Goal: Register for event/course

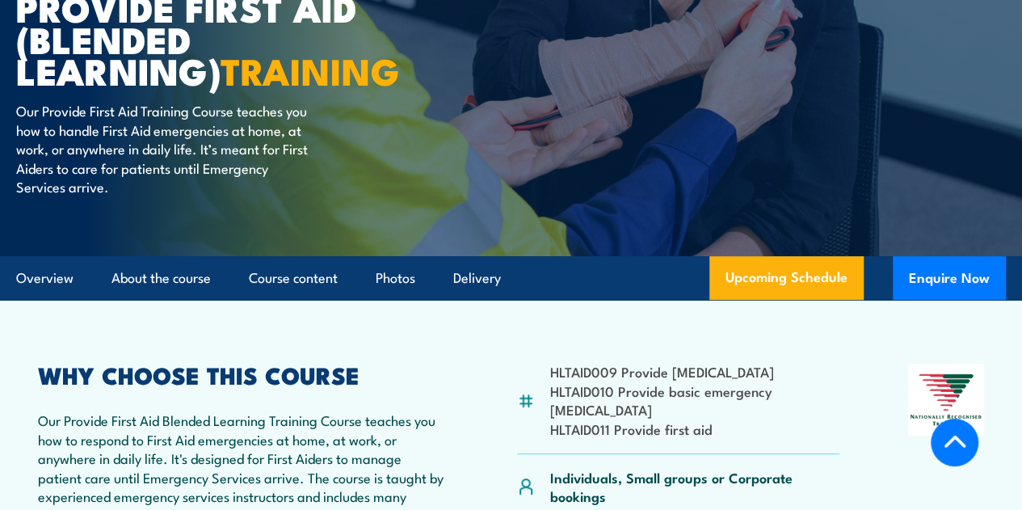
scroll to position [382, 0]
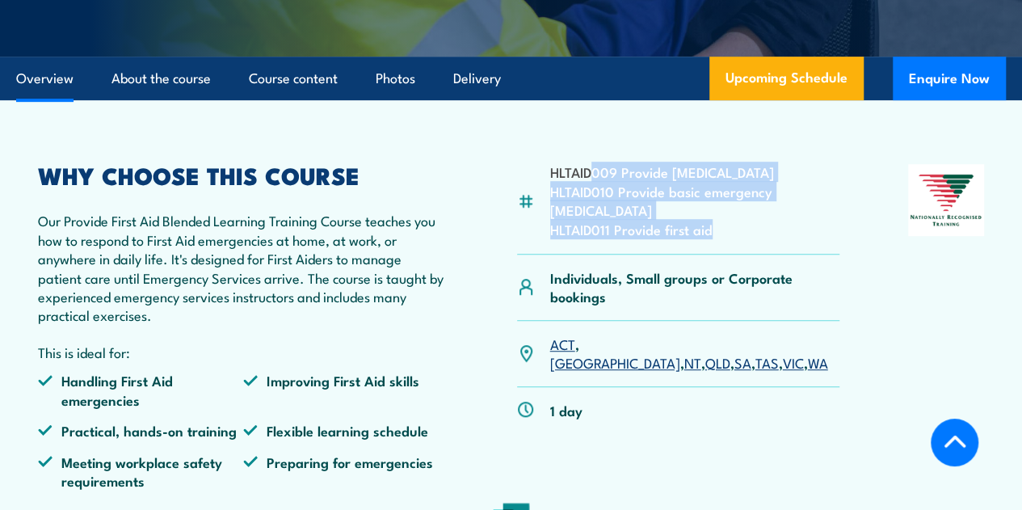
drag, startPoint x: 590, startPoint y: 212, endPoint x: 730, endPoint y: 286, distance: 157.9
click at [730, 238] on ul "HLTAID009 Provide [MEDICAL_DATA] HLTAID010 Provide basic emergency [MEDICAL_DAT…" at bounding box center [695, 200] width 290 height 76
click at [730, 238] on li "HLTAID011 Provide first aid" at bounding box center [695, 229] width 290 height 19
drag, startPoint x: 730, startPoint y: 286, endPoint x: 570, endPoint y: 204, distance: 178.9
click at [570, 204] on ul "HLTAID009 Provide [MEDICAL_DATA] HLTAID010 Provide basic emergency [MEDICAL_DAT…" at bounding box center [695, 200] width 290 height 76
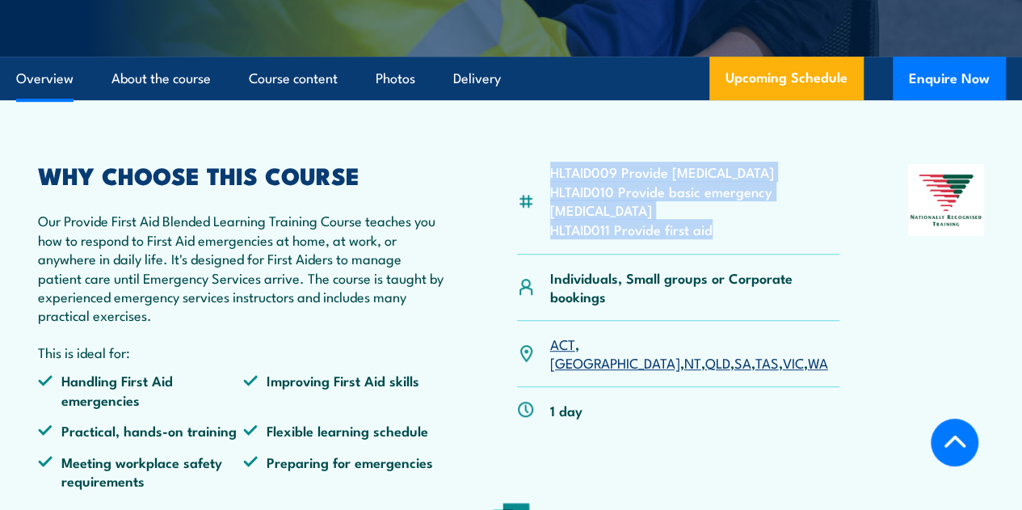
click at [570, 181] on li "HLTAID009 Provide [MEDICAL_DATA]" at bounding box center [695, 171] width 290 height 19
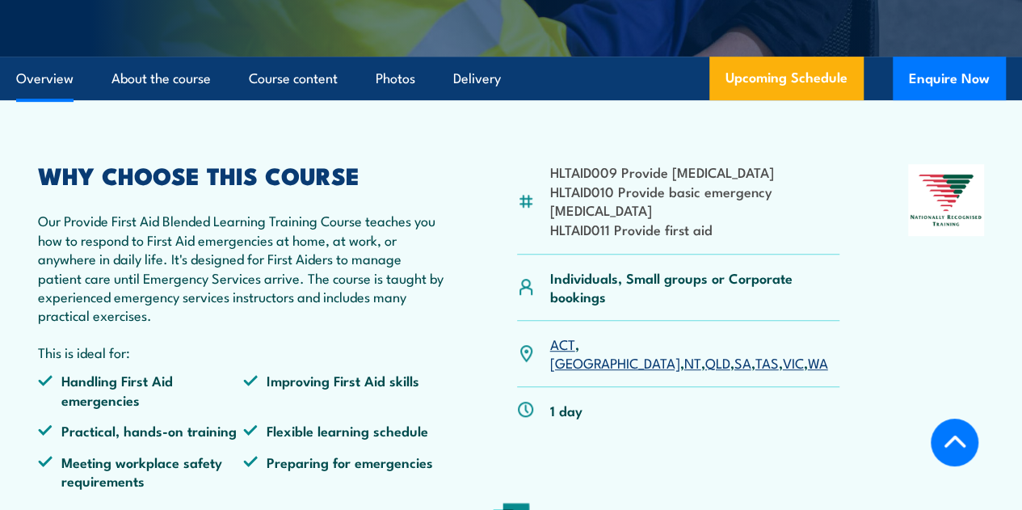
drag, startPoint x: 693, startPoint y: 300, endPoint x: 545, endPoint y: 220, distance: 168.1
click at [545, 220] on div "HLTAID009 Provide [MEDICAL_DATA] HLTAID010 Provide basic emergency [MEDICAL_DAT…" at bounding box center [678, 209] width 323 height 90
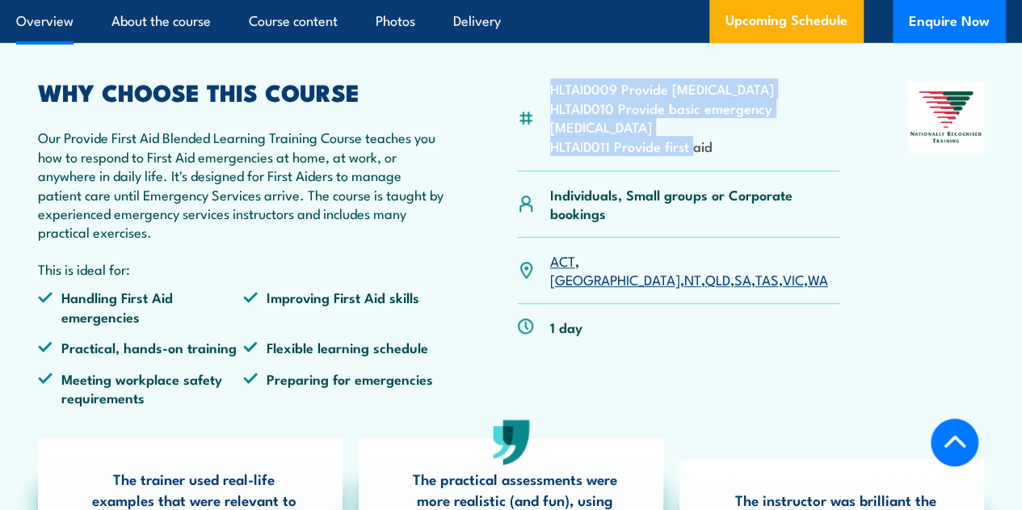
scroll to position [469, 0]
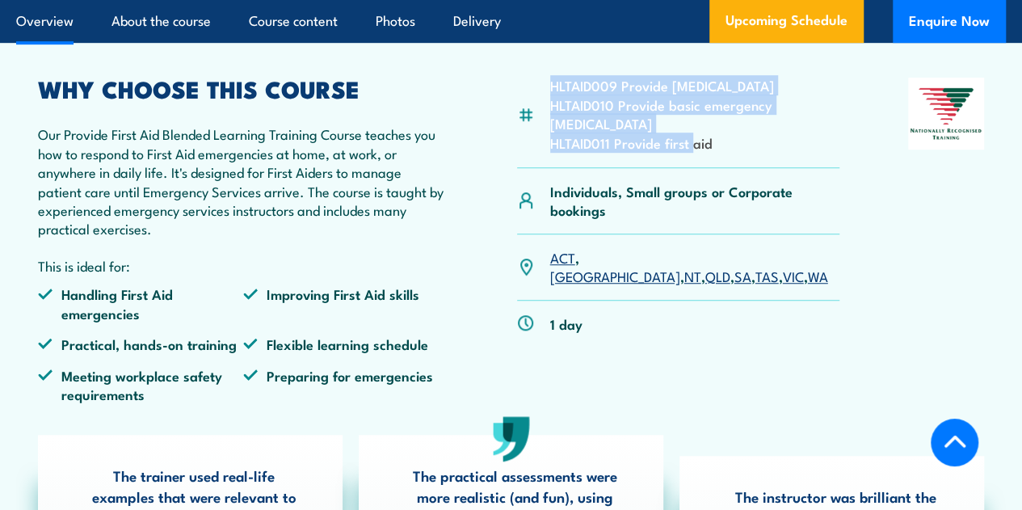
click at [705, 285] on link "QLD" at bounding box center [717, 275] width 25 height 19
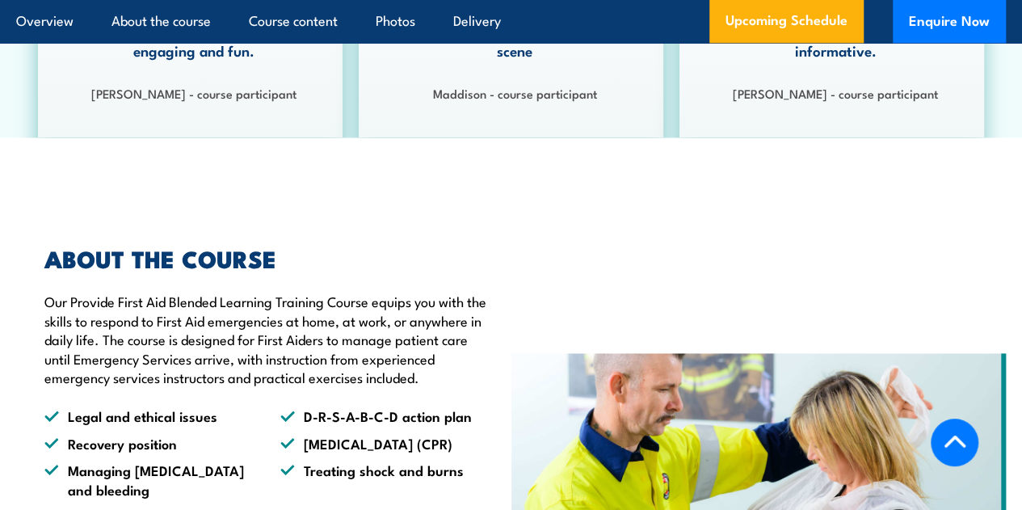
scroll to position [1290, 0]
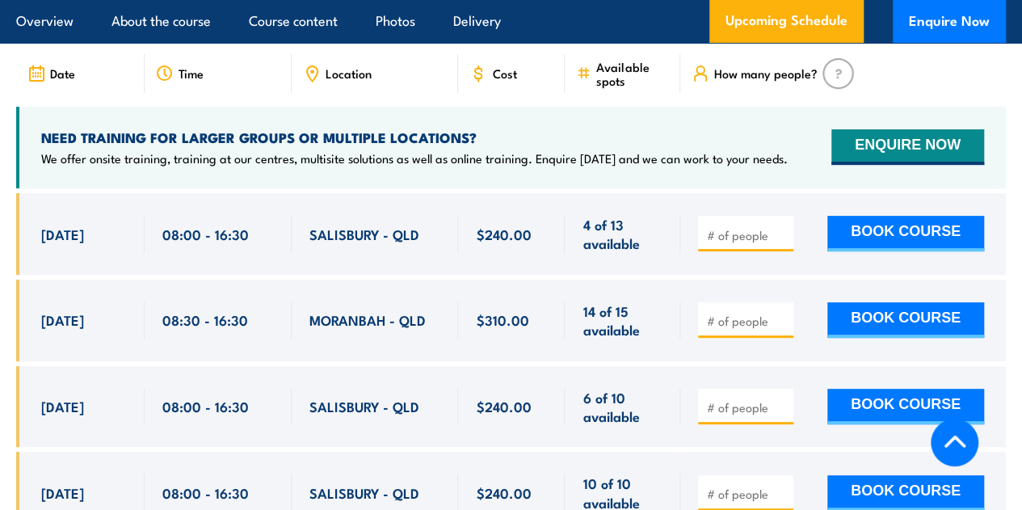
scroll to position [3222, 0]
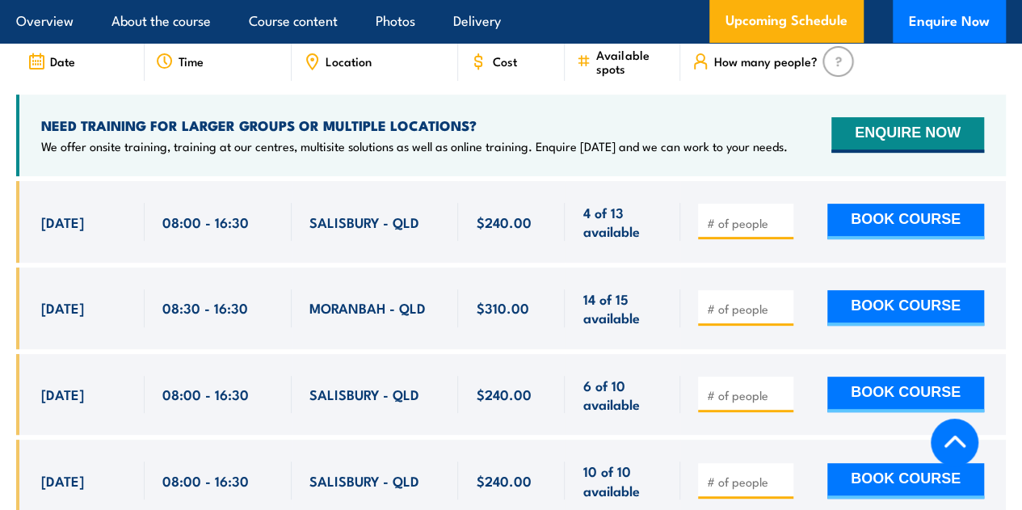
click at [507, 68] on span "Cost" at bounding box center [504, 61] width 24 height 14
click at [506, 68] on span "Cost" at bounding box center [504, 61] width 24 height 14
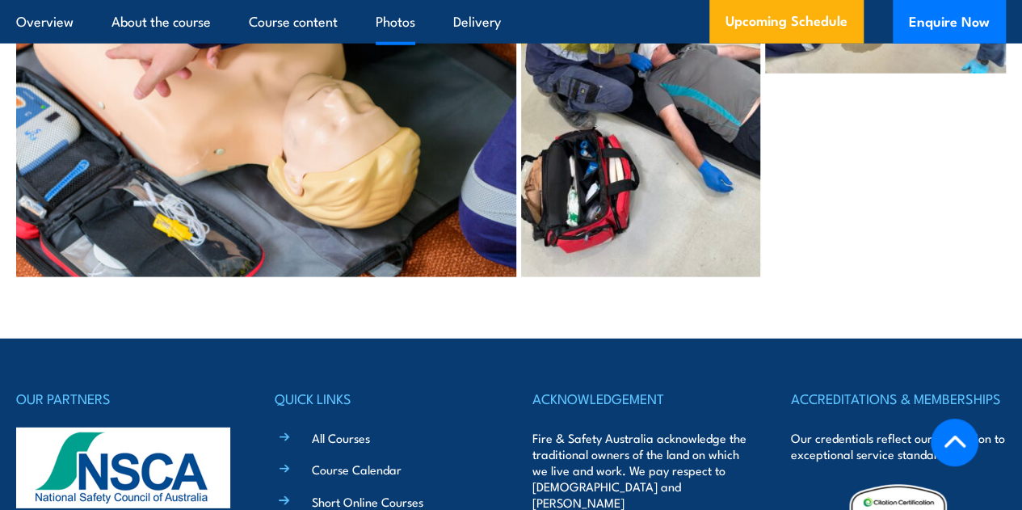
scroll to position [5259, 0]
